Goal: Task Accomplishment & Management: Manage account settings

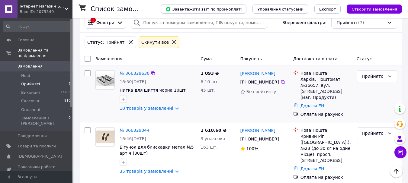
scroll to position [30, 0]
click at [31, 64] on span "Замовлення" at bounding box center [30, 66] width 25 height 5
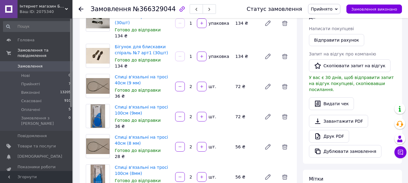
scroll to position [91, 0]
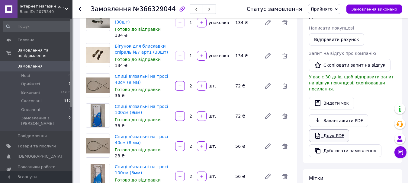
click at [334, 129] on link "Друк PDF" at bounding box center [329, 135] width 40 height 13
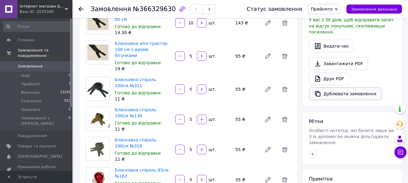
scroll to position [151, 0]
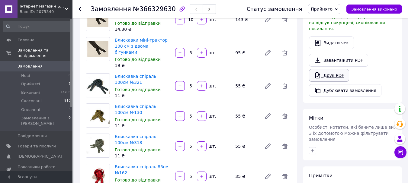
click at [332, 70] on link "Друк PDF" at bounding box center [329, 75] width 40 height 13
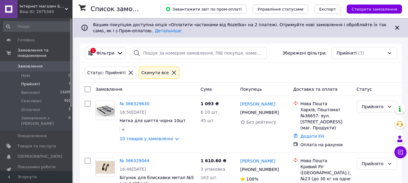
click at [45, 64] on span "Замовлення" at bounding box center [37, 66] width 38 height 5
